Goal: Register for event/course

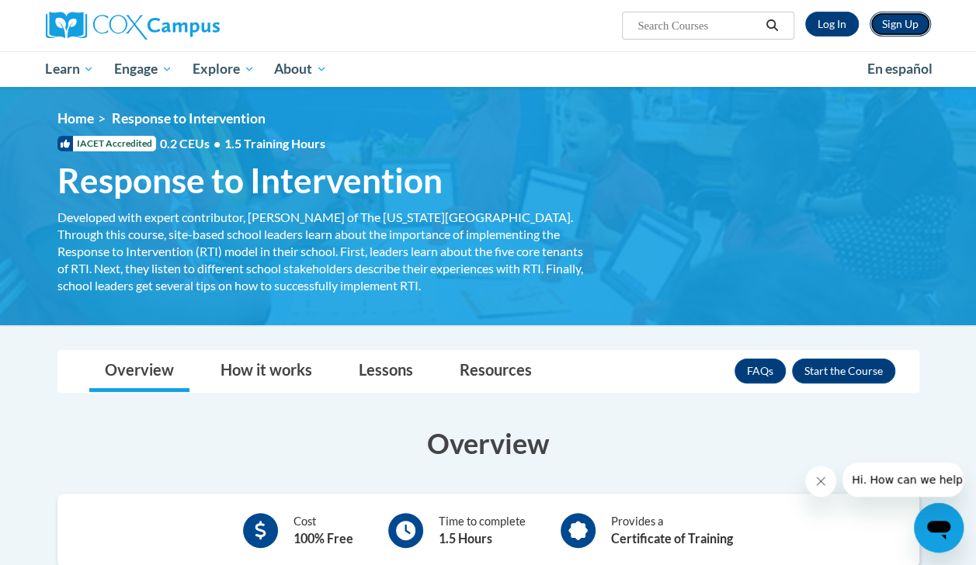
click at [901, 25] on link "Sign Up" at bounding box center [900, 24] width 61 height 25
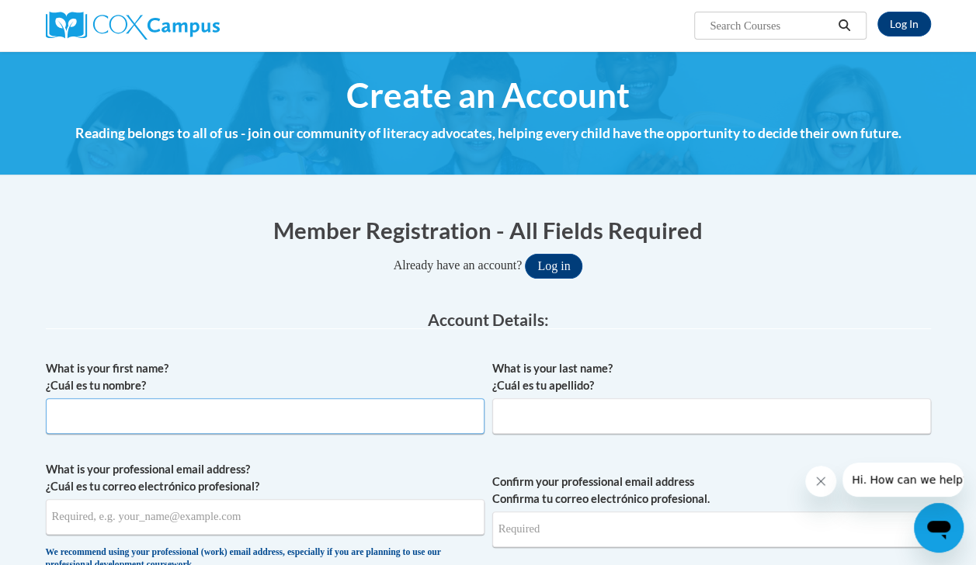
click at [101, 424] on input "What is your first name? ¿Cuál es tu nombre?" at bounding box center [265, 416] width 439 height 36
type input "lizzy"
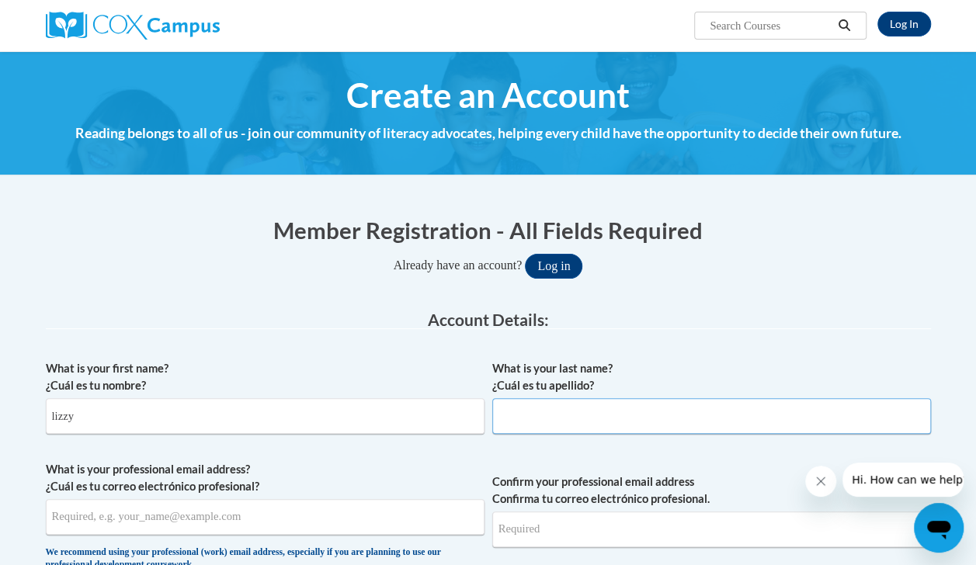
click at [561, 415] on input "What is your last name? ¿Cuál es tu apellido?" at bounding box center [711, 416] width 439 height 36
type input "meeler"
click at [130, 522] on input "What is your professional email address? ¿Cuál es tu correo electrónico profesi…" at bounding box center [265, 517] width 439 height 36
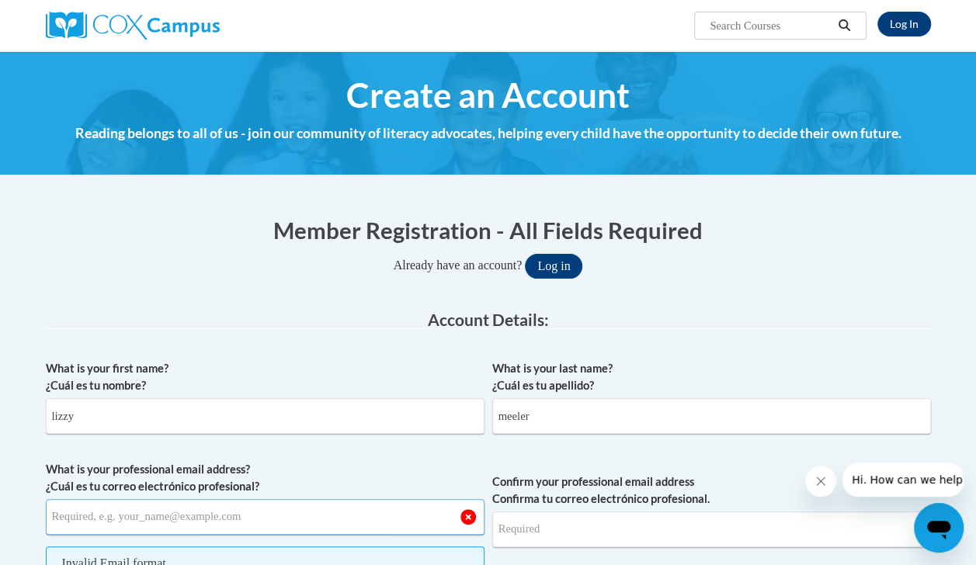
click at [118, 522] on input "What is your professional email address? ¿Cuál es tu correo electrónico profesi…" at bounding box center [265, 517] width 439 height 36
type input "k"
type input "Lbmeel5071@ung.edu"
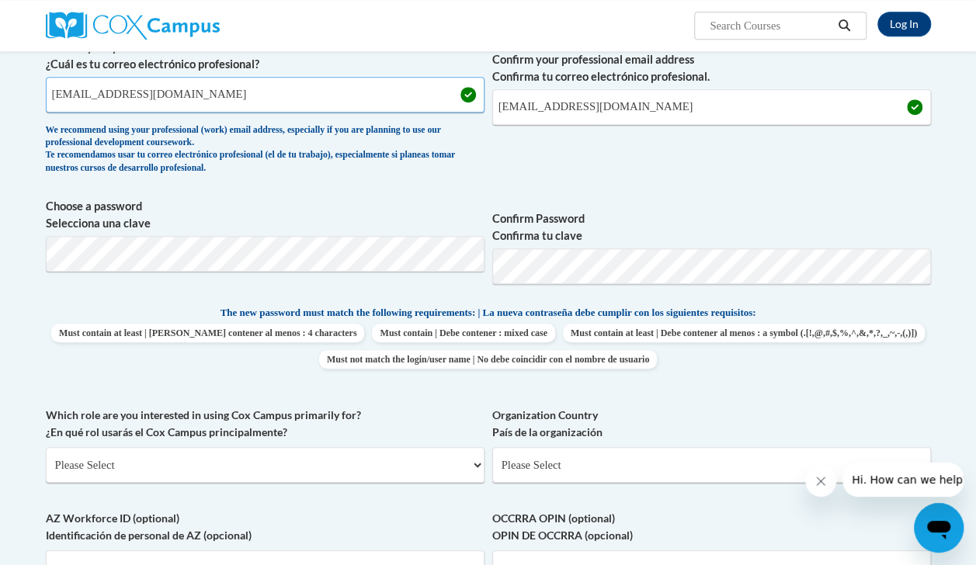
scroll to position [423, 0]
type input "brymeeler37147@gmail.com"
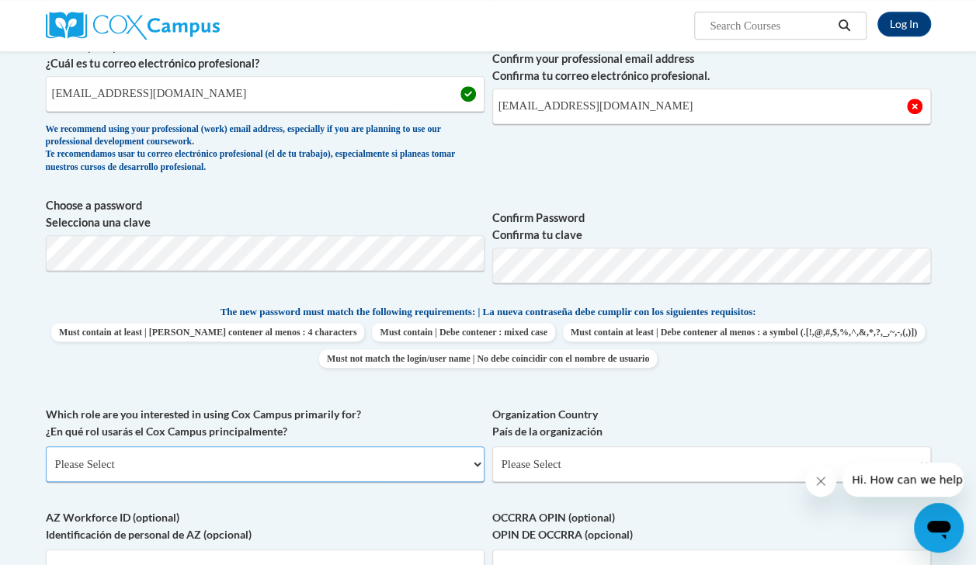
click at [390, 476] on select "Please Select College/University | Colegio/Universidad Community/Nonprofit Part…" at bounding box center [265, 464] width 439 height 36
click at [413, 198] on label "Choose a password Selecciona una clave" at bounding box center [265, 214] width 439 height 34
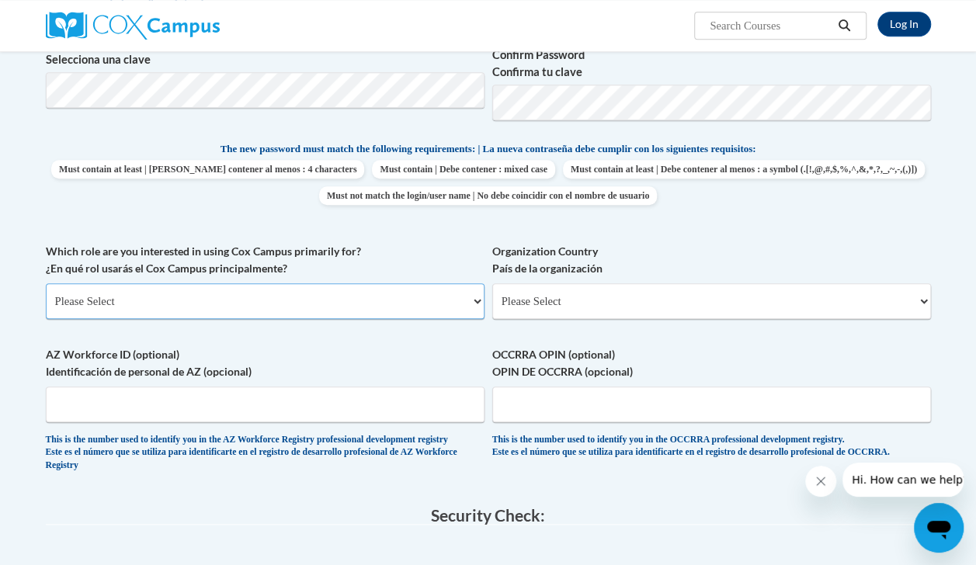
click at [224, 285] on select "Please Select College/University | Colegio/Universidad Community/Nonprofit Part…" at bounding box center [265, 301] width 439 height 36
select select "5a18ea06-2b54-4451-96f2-d152daf9eac5"
click at [46, 283] on select "Please Select College/University | Colegio/Universidad Community/Nonprofit Part…" at bounding box center [265, 301] width 439 height 36
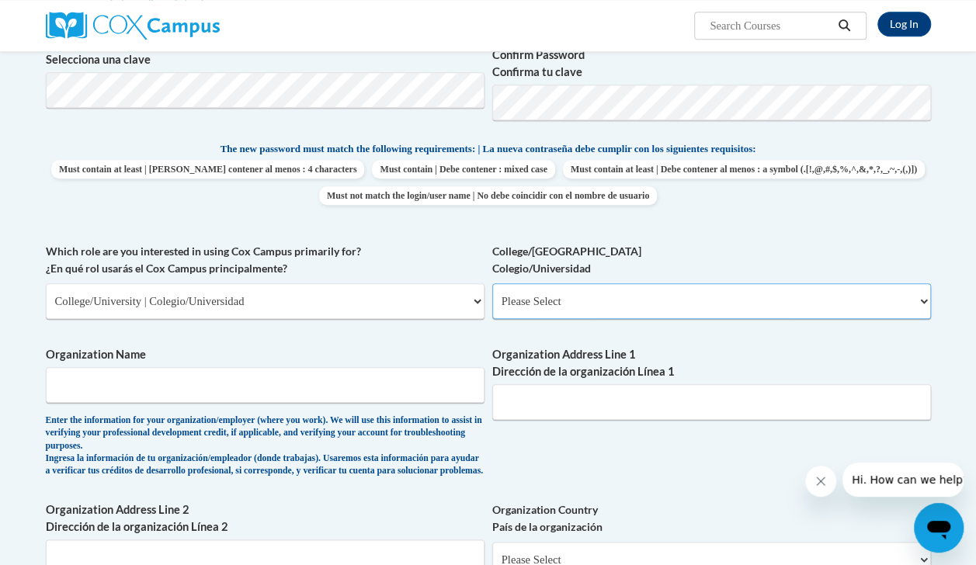
click at [512, 311] on select "Please Select College/University Staff | Empleado universitario College/Univers…" at bounding box center [711, 301] width 439 height 36
select select "99b32b07-cffc-426c-8bf6-0cd77760d84b"
click at [492, 283] on select "Please Select College/University Staff | Empleado universitario College/Univers…" at bounding box center [711, 301] width 439 height 36
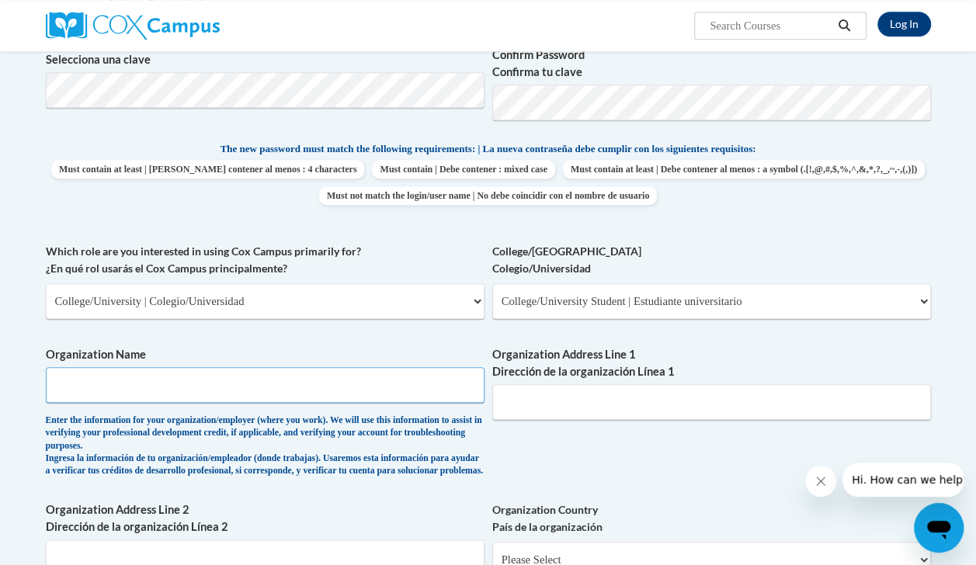
click at [207, 376] on input "Organization Name" at bounding box center [265, 385] width 439 height 36
type input "university of North Georgia"
type input "3820 Mundy Mill Rd, Oakwood, GA 30566"
select select "ad49bcad-a171-4b2e-b99c-48b446064914"
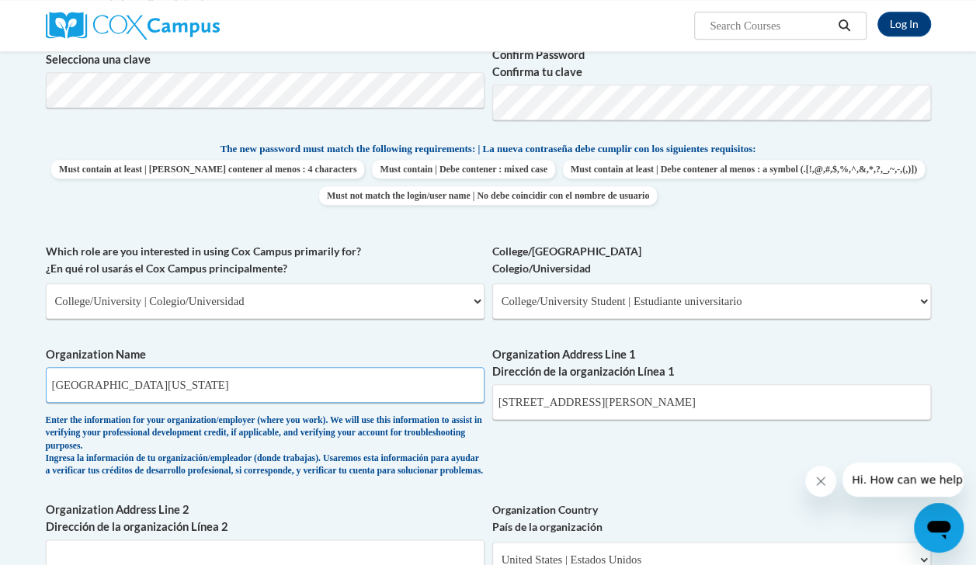
select select
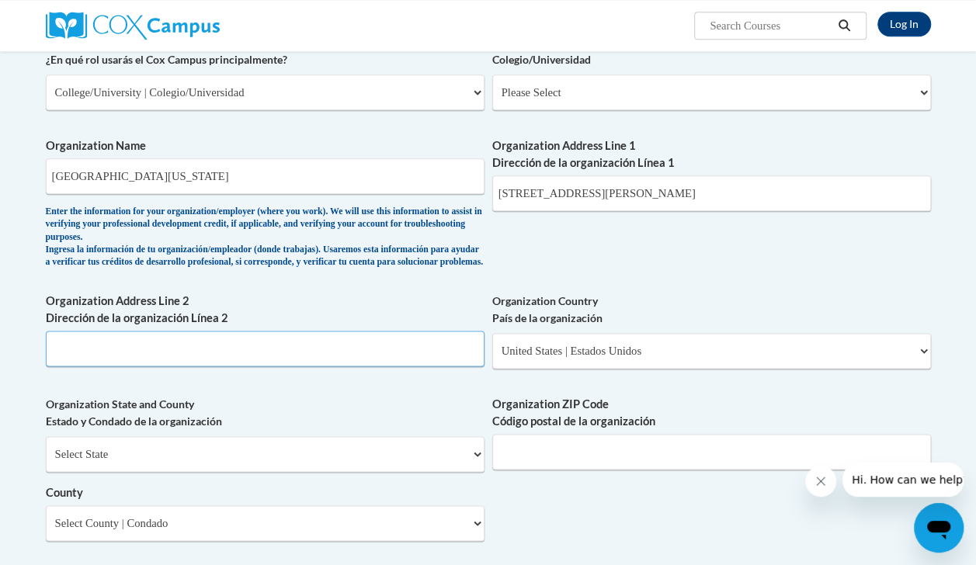
click at [143, 366] on input "Organization Address Line 2 Dirección de la organización Línea 2" at bounding box center [265, 349] width 439 height 36
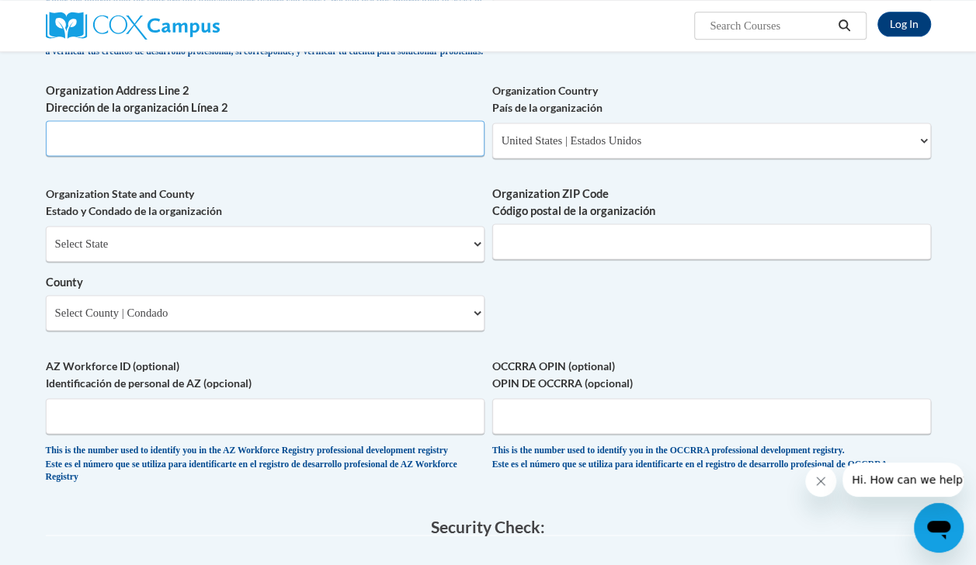
scroll to position [1005, 0]
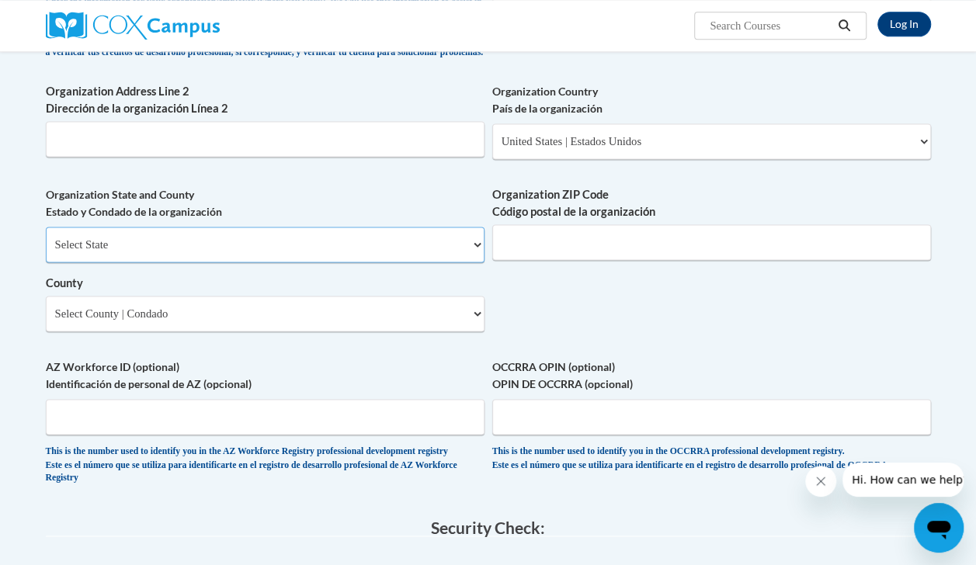
click at [192, 254] on select "Select State Alabama Alaska Arizona Arkansas California Colorado Connecticut De…" at bounding box center [265, 245] width 439 height 36
select select "Georgia"
click at [46, 238] on select "Select State Alabama Alaska Arizona Arkansas California Colorado Connecticut De…" at bounding box center [265, 245] width 439 height 36
click at [286, 321] on select "County" at bounding box center [265, 314] width 439 height 36
select select "Hall"
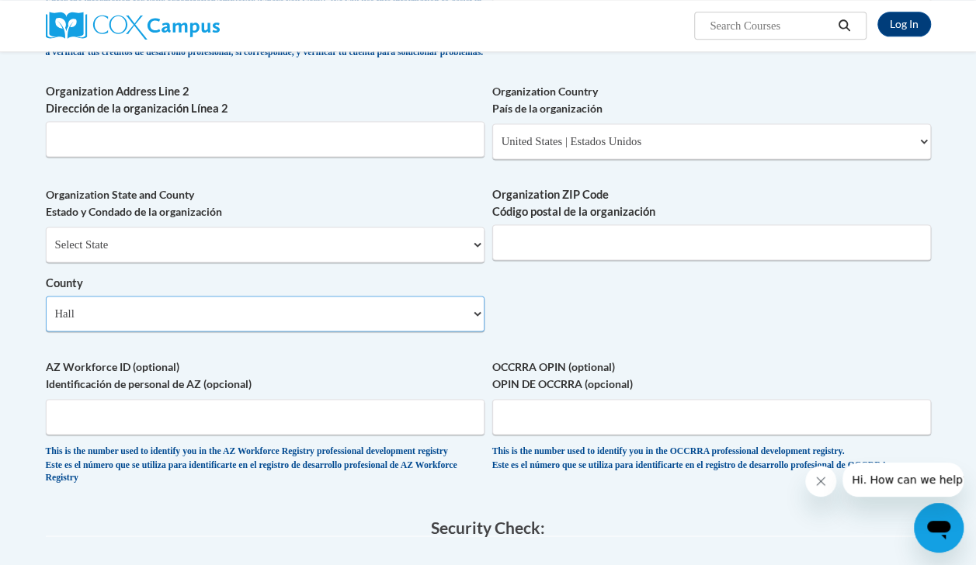
click at [46, 307] on select "Select County Appling Atkinson Bacon Baker Baldwin Banks Barrow Bartow Ben Hill…" at bounding box center [265, 314] width 439 height 36
click at [579, 245] on input "Organization ZIP Code Código postal de la organización" at bounding box center [711, 242] width 439 height 36
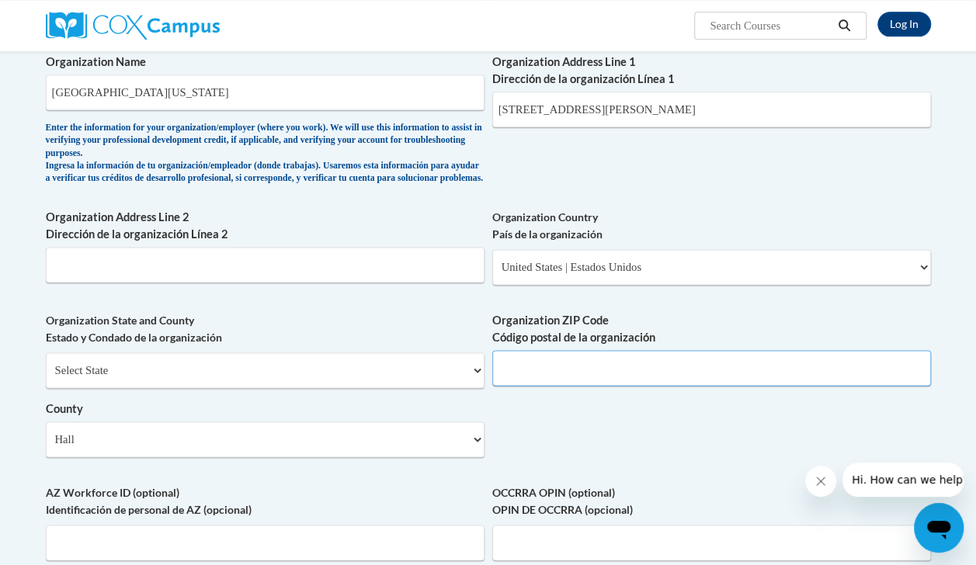
scroll to position [883, 0]
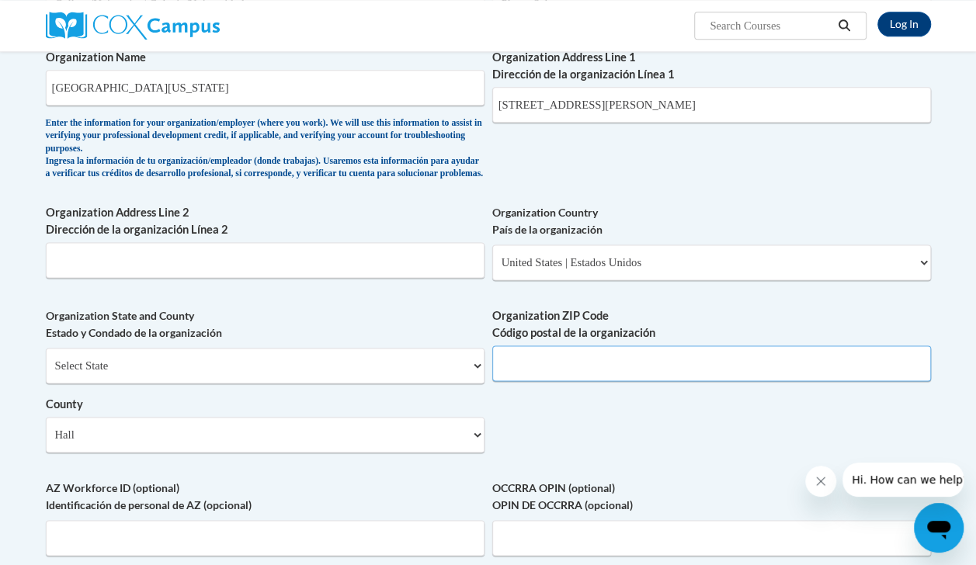
click at [542, 365] on input "Organization ZIP Code Código postal de la organización" at bounding box center [711, 363] width 439 height 36
type input "30566"
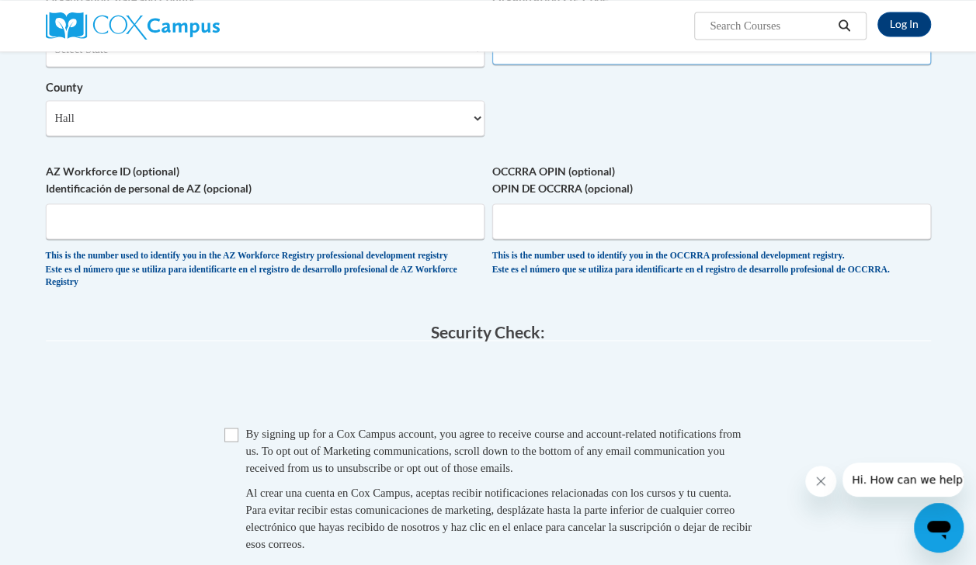
scroll to position [1206, 0]
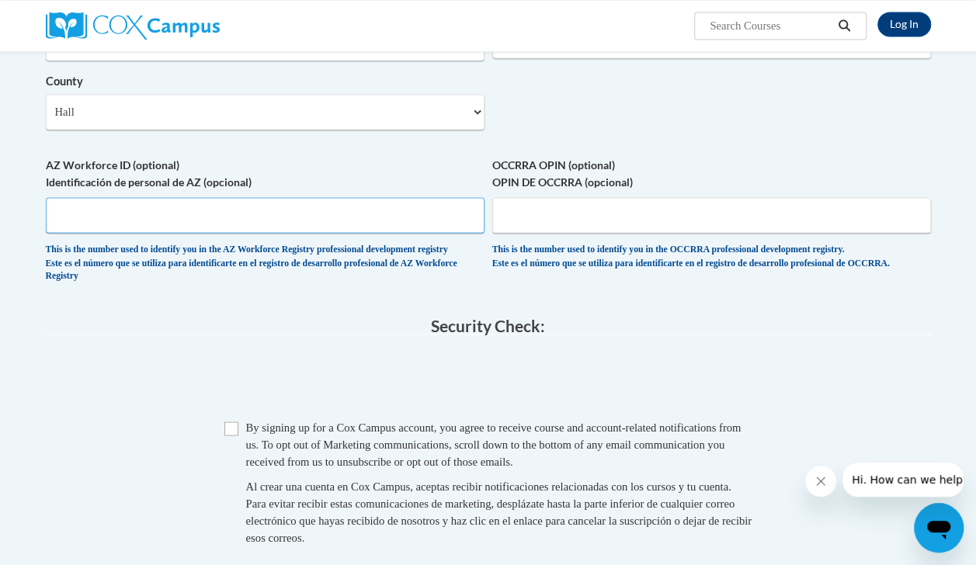
click at [176, 225] on input "AZ Workforce ID (optional) Identificación de personal de AZ (opcional)" at bounding box center [265, 215] width 439 height 36
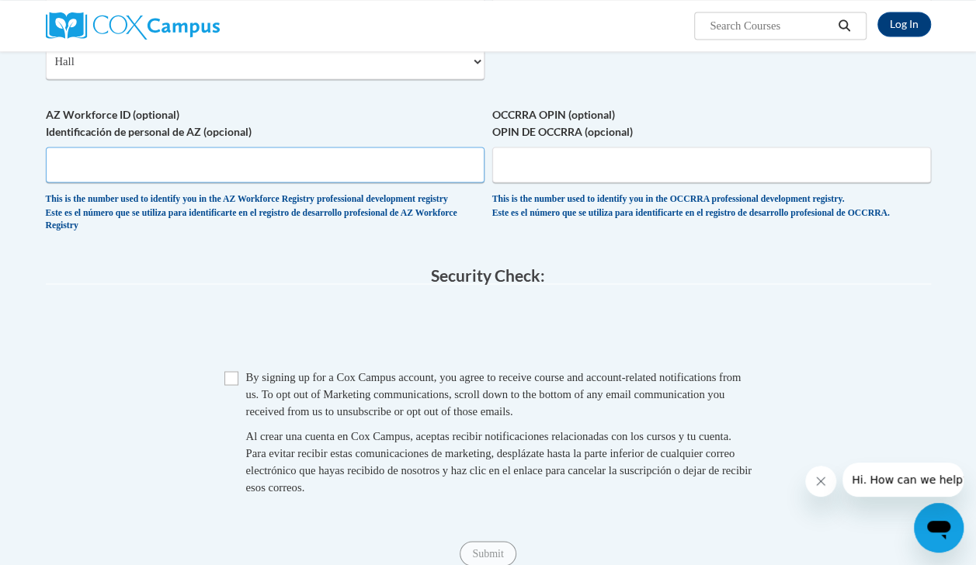
scroll to position [1258, 0]
click at [233, 384] on input "Checkbox" at bounding box center [231, 377] width 14 height 14
checkbox input "true"
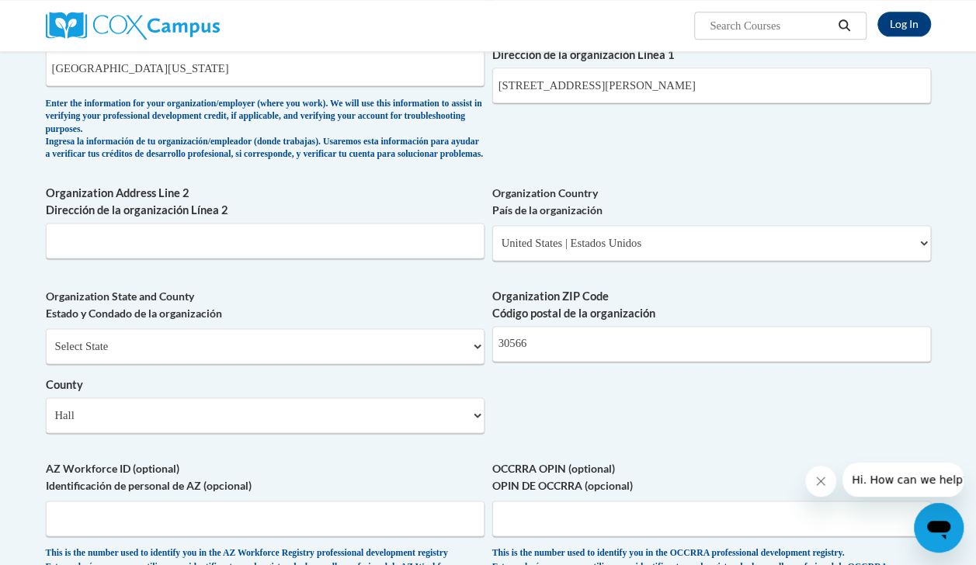
scroll to position [959, 0]
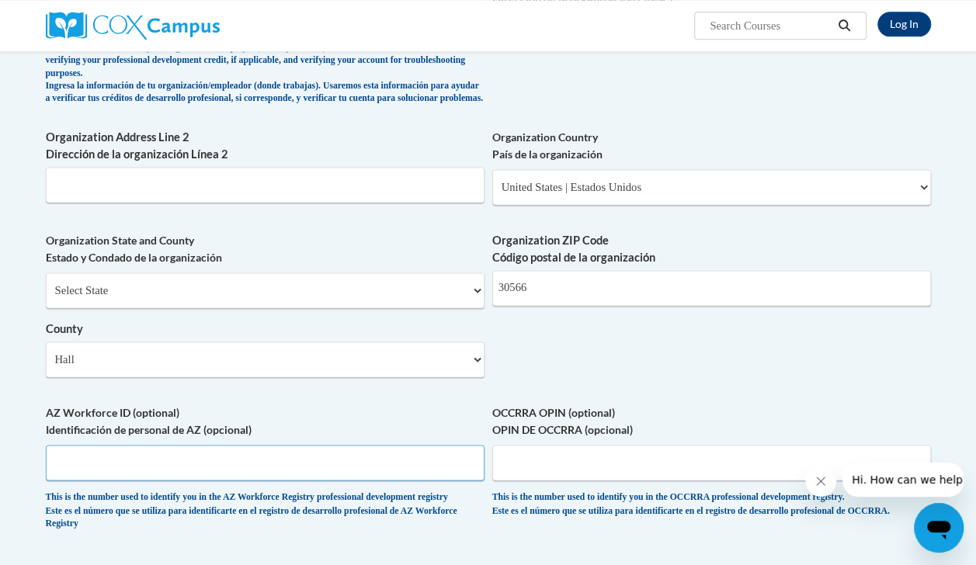
click at [95, 466] on input "AZ Workforce ID (optional) Identificación de personal de AZ (opcional)" at bounding box center [265, 463] width 439 height 36
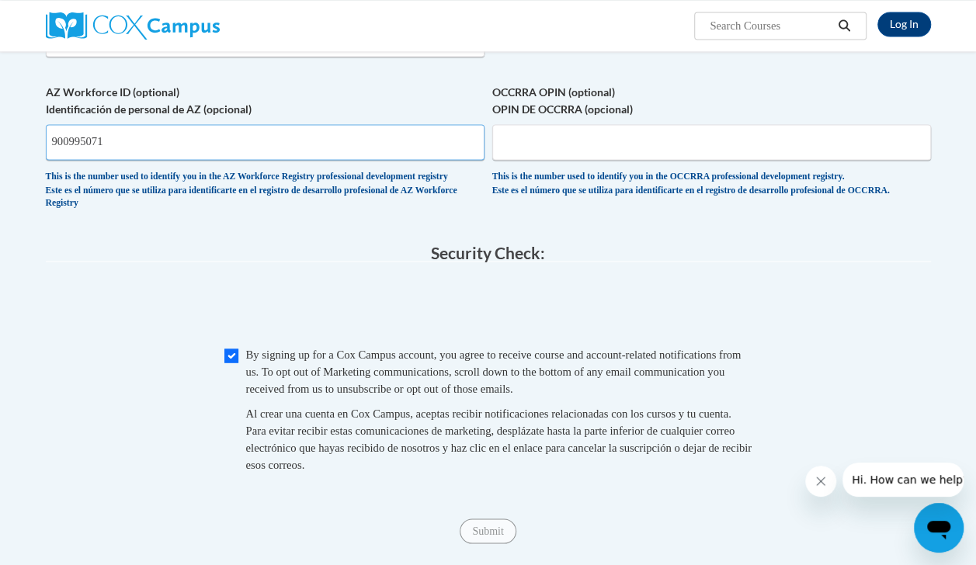
scroll to position [1283, 0]
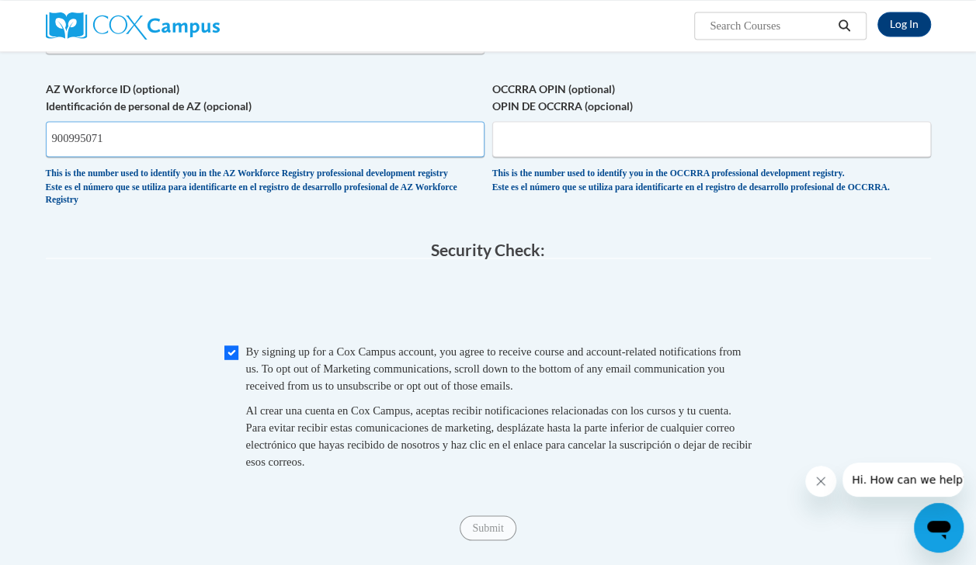
type input "900995071"
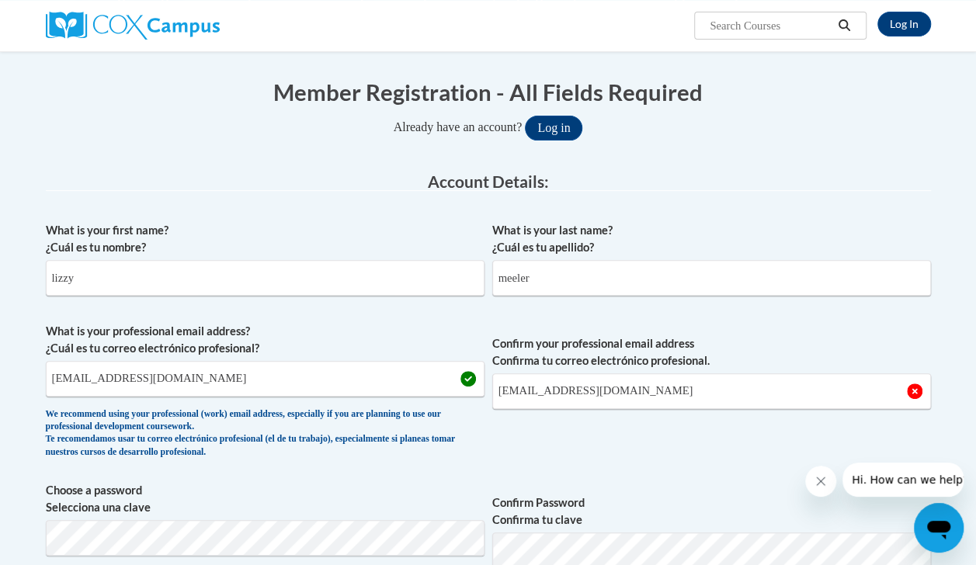
scroll to position [137, 0]
click at [609, 389] on input "brymeeler37147@gmail.com" at bounding box center [711, 392] width 439 height 36
type input "Lbmeel5071@ung.edu"
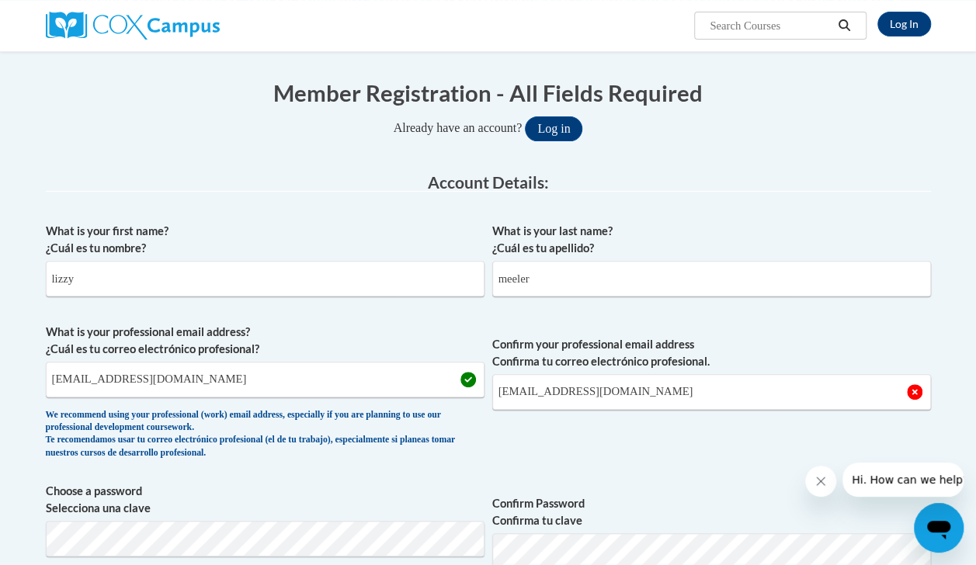
type input "1353 branch rd"
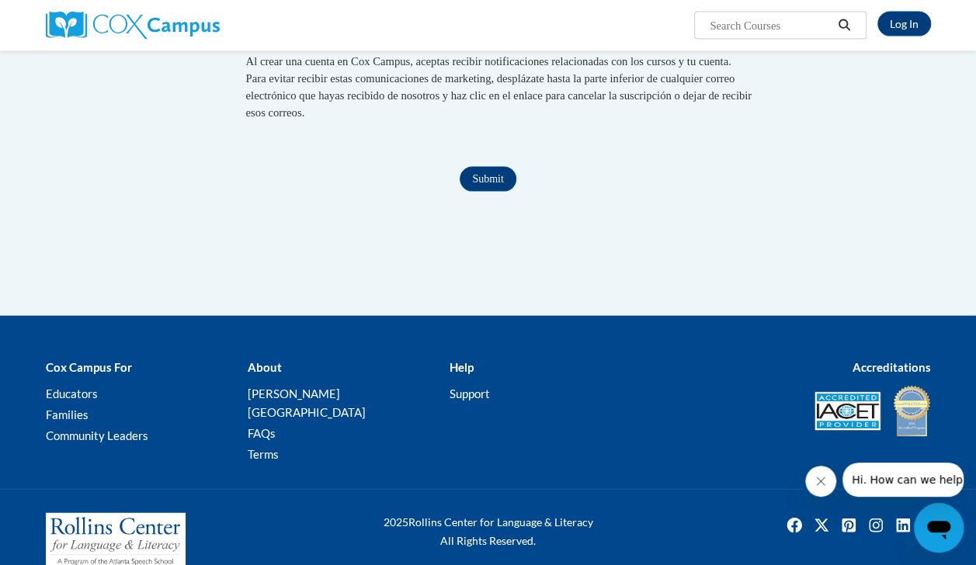
scroll to position [1663, 0]
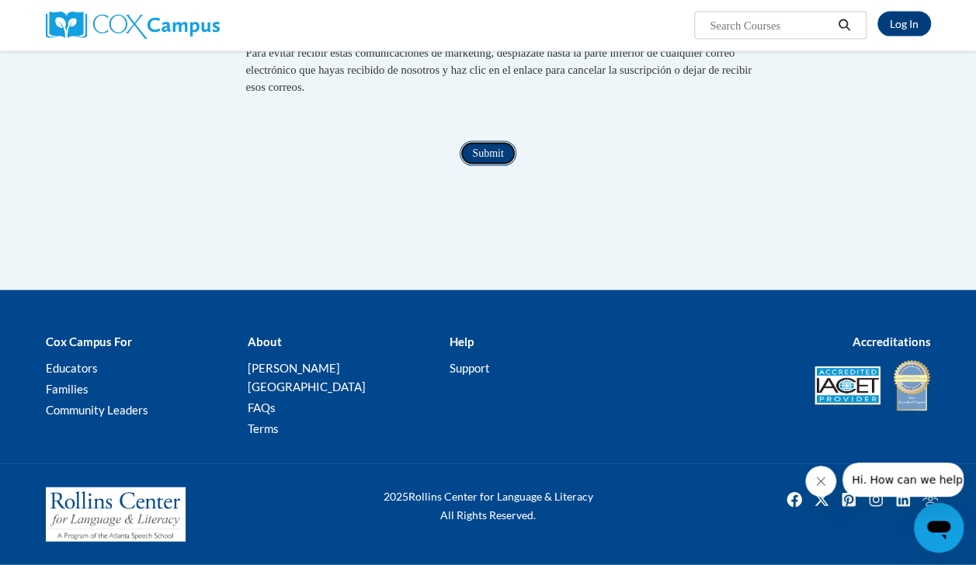
click at [474, 165] on input "Submit" at bounding box center [488, 153] width 56 height 25
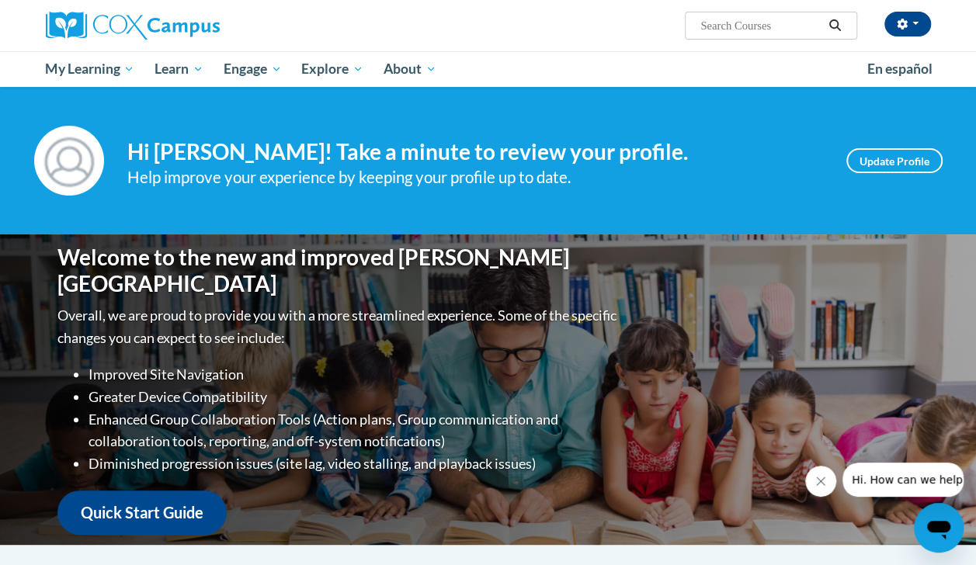
click at [713, 33] on input "Search..." at bounding box center [761, 25] width 124 height 19
type input "response to intervention"
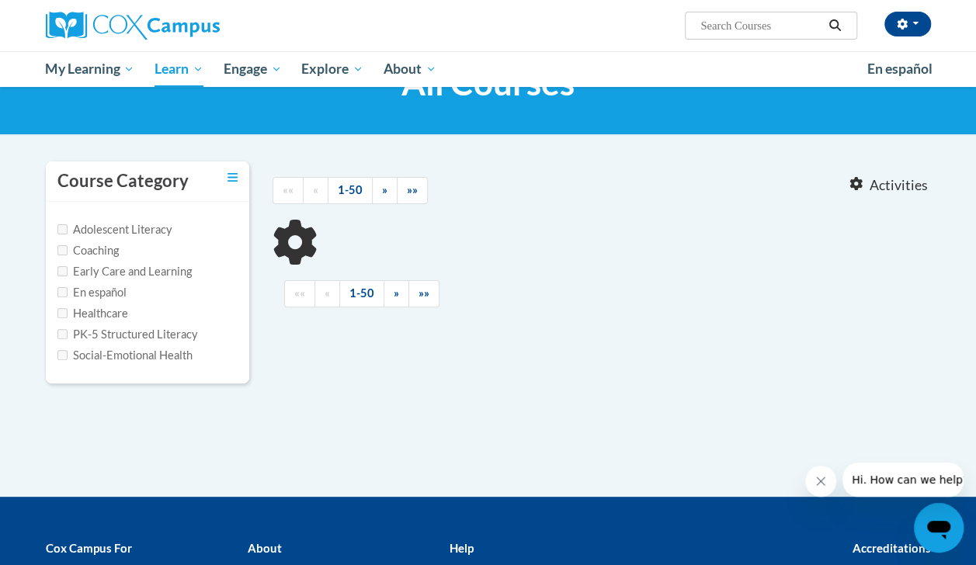
type input "response to intervention"
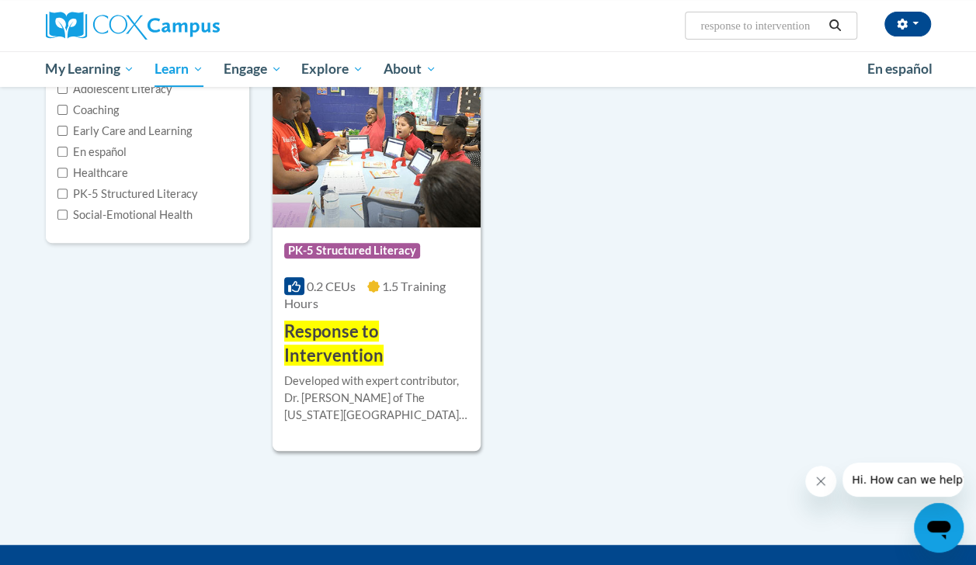
scroll to position [213, 0]
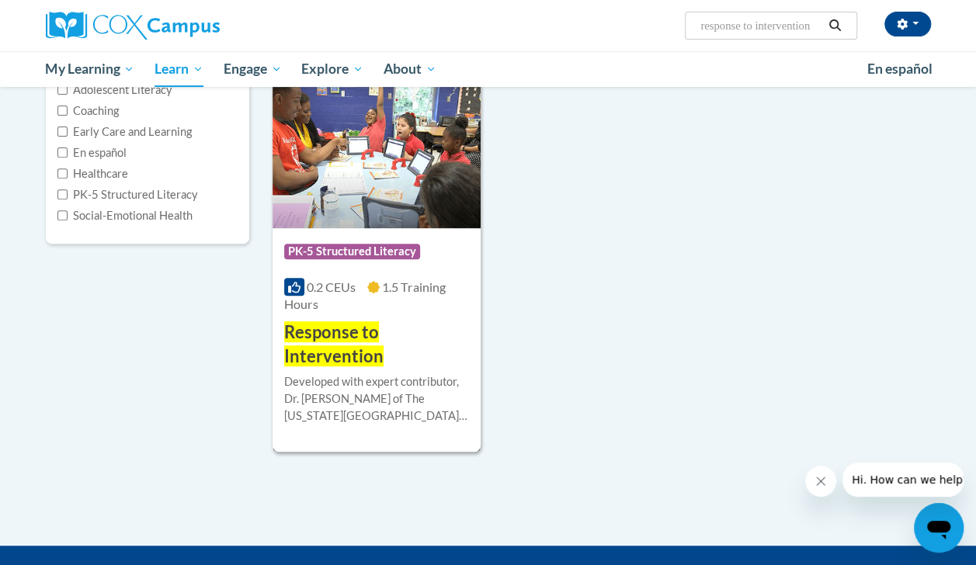
click at [409, 287] on span "1.5 Training Hours" at bounding box center [364, 295] width 161 height 32
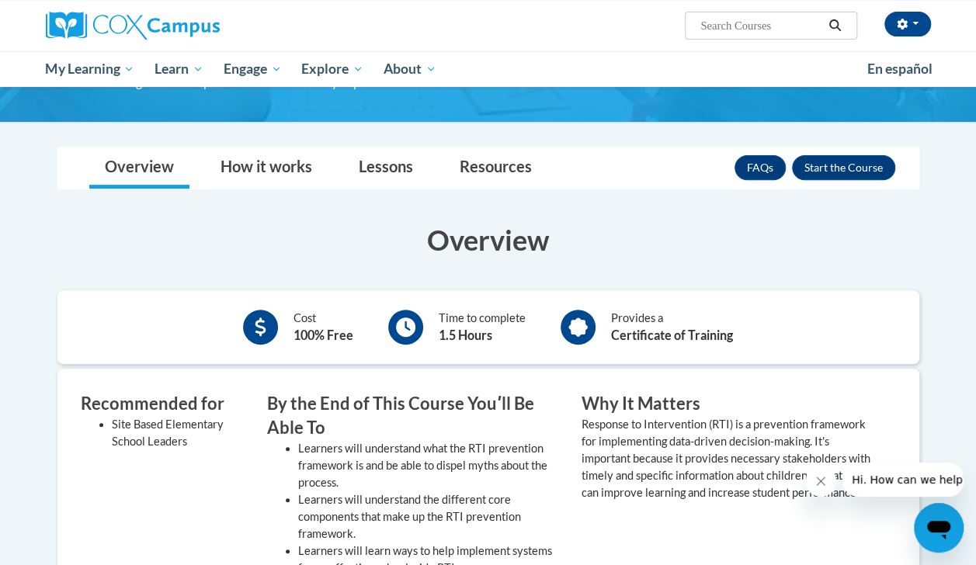
scroll to position [203, 0]
click at [831, 175] on button "Enroll" at bounding box center [843, 167] width 103 height 25
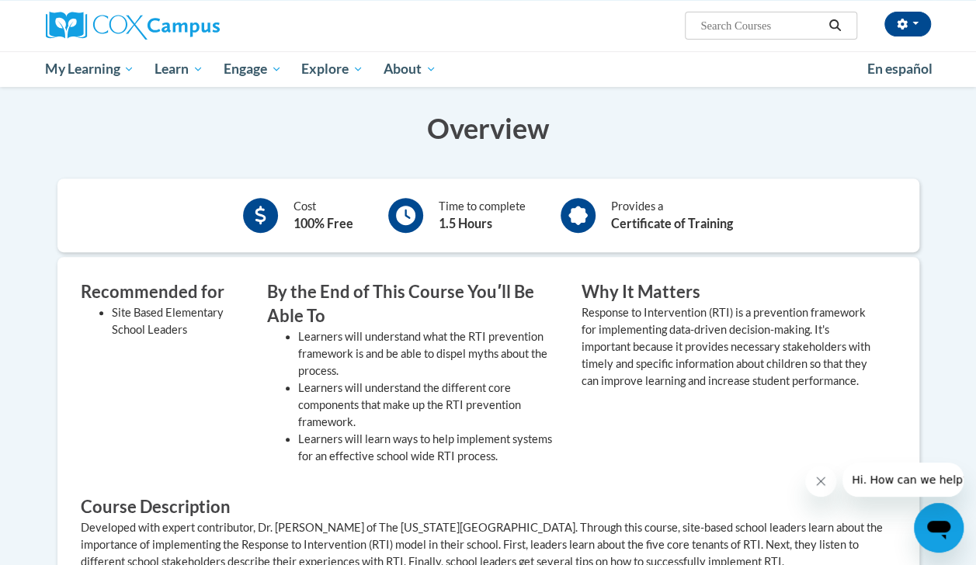
scroll to position [348, 0]
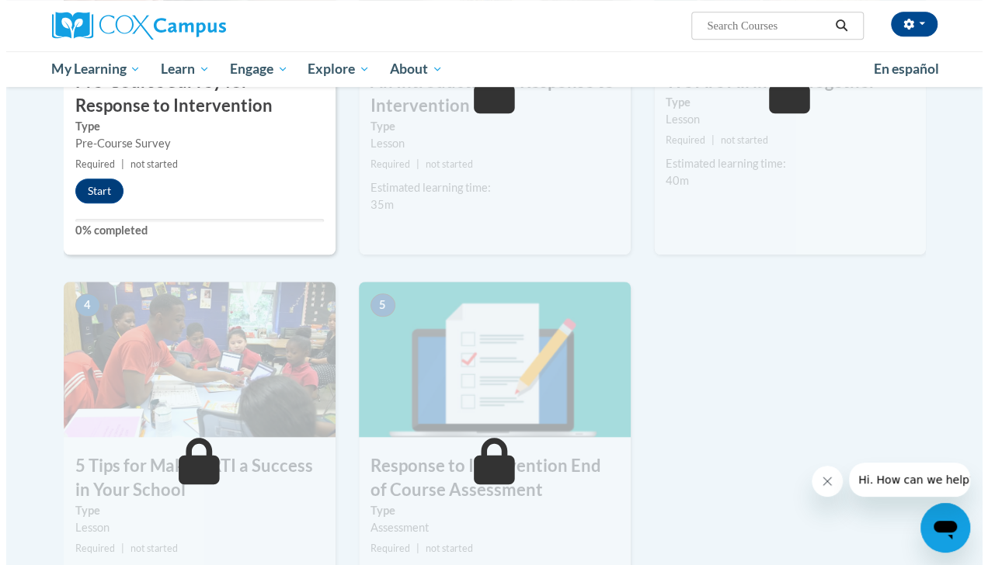
scroll to position [373, 0]
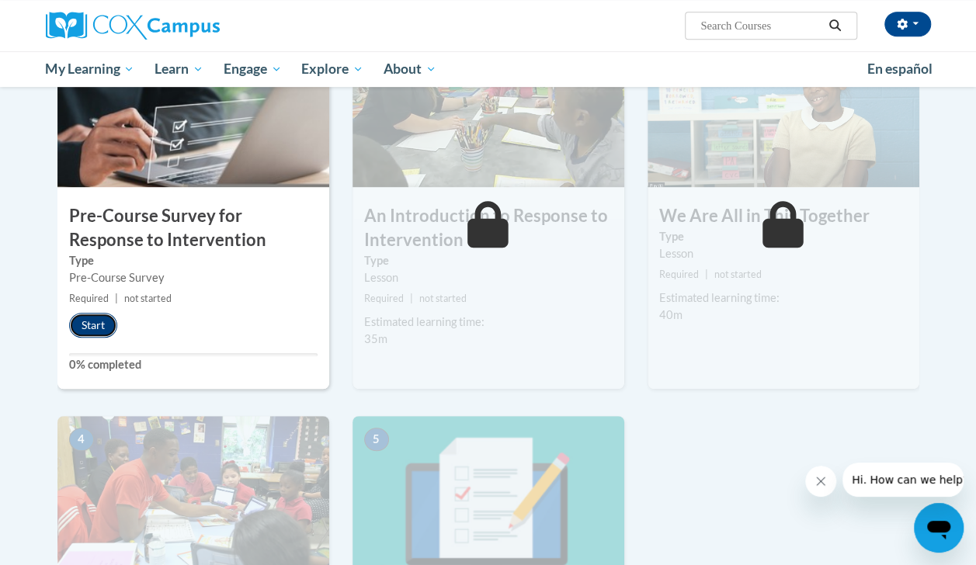
click at [93, 313] on button "Start" at bounding box center [93, 325] width 48 height 25
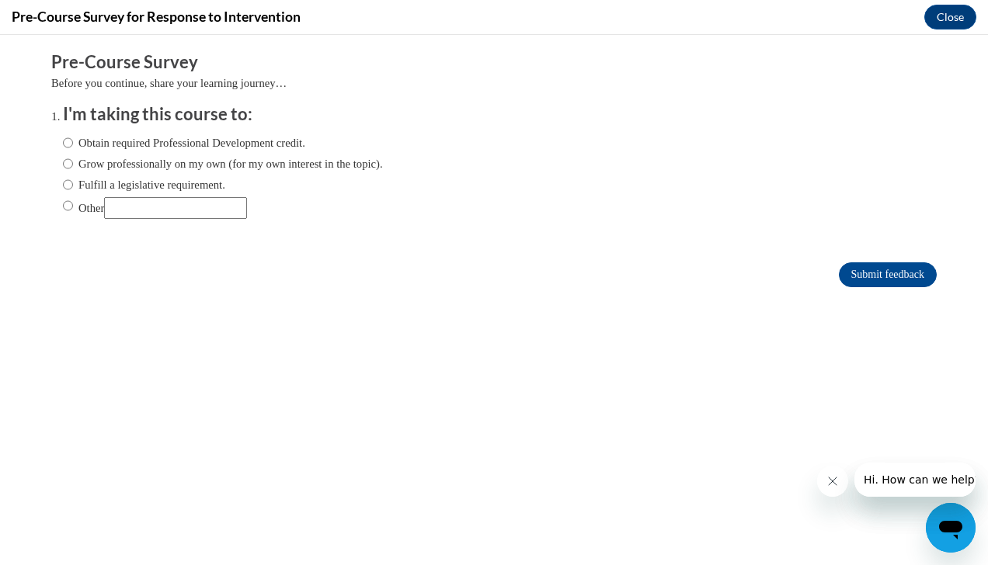
scroll to position [0, 0]
click at [66, 143] on label "Obtain required Professional Development credit." at bounding box center [184, 142] width 242 height 17
click at [66, 143] on input "Obtain required Professional Development credit." at bounding box center [68, 142] width 10 height 17
radio input "true"
click at [870, 276] on input "Submit feedback" at bounding box center [887, 274] width 98 height 25
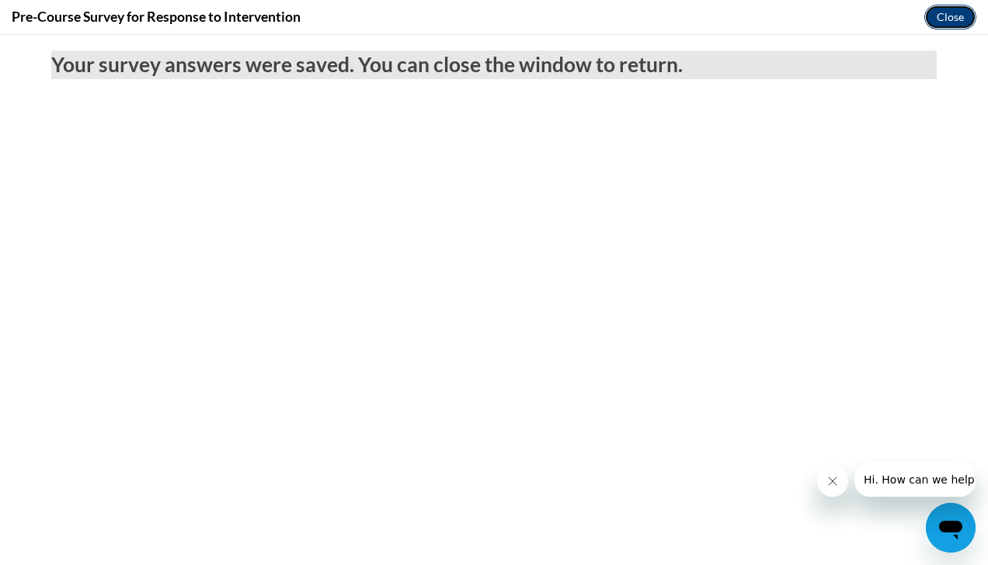
click at [951, 23] on button "Close" at bounding box center [950, 17] width 52 height 25
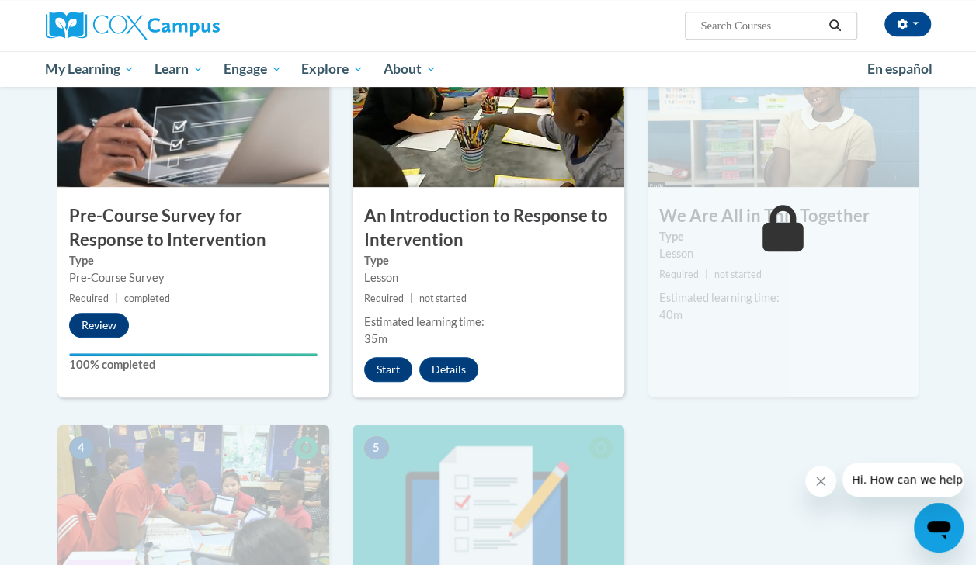
click at [398, 352] on div "2 An Introduction to Response to Intervention Type Lesson Required | not starte…" at bounding box center [488, 215] width 272 height 366
click at [389, 363] on button "Start" at bounding box center [388, 369] width 48 height 25
